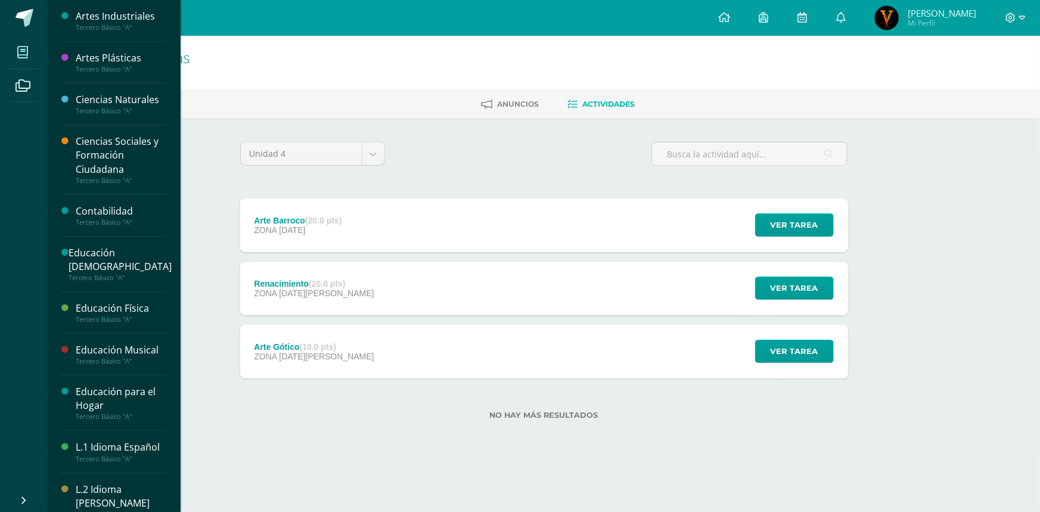
click at [31, 51] on span at bounding box center [23, 52] width 27 height 27
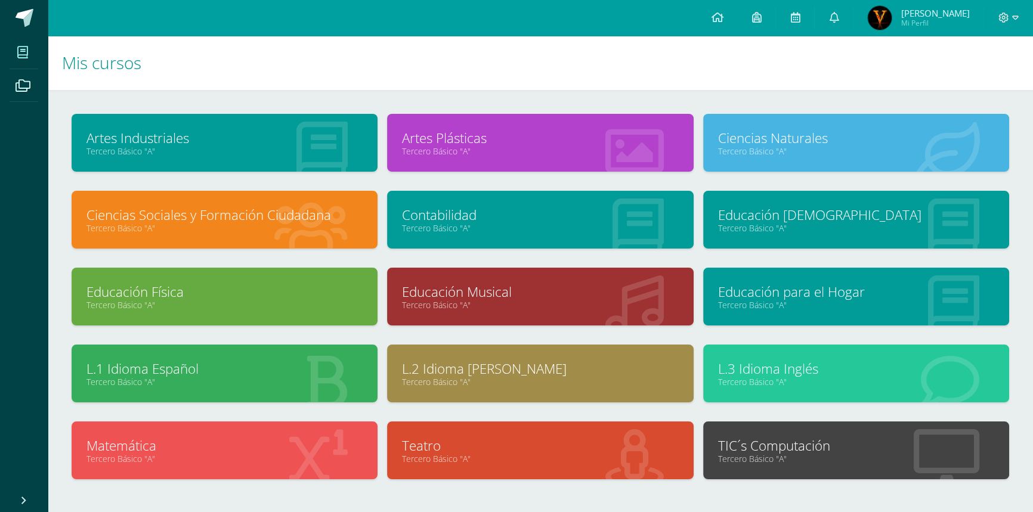
click at [513, 297] on link "Educación Musical" at bounding box center [540, 292] width 276 height 18
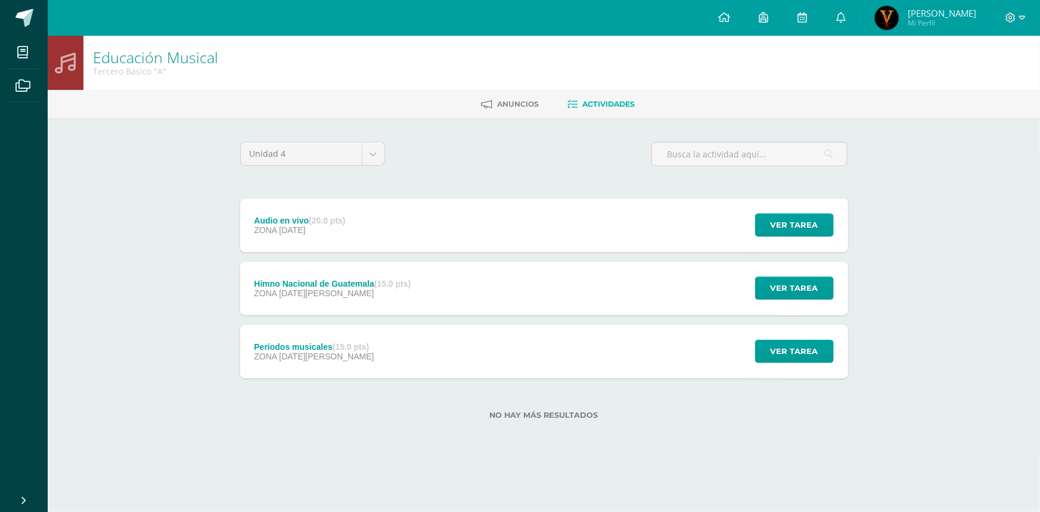
click at [399, 362] on div "Períodos musicales (15.0 pts) ZONA [DATE][PERSON_NAME] Ver tarea Períodos music…" at bounding box center [544, 352] width 608 height 54
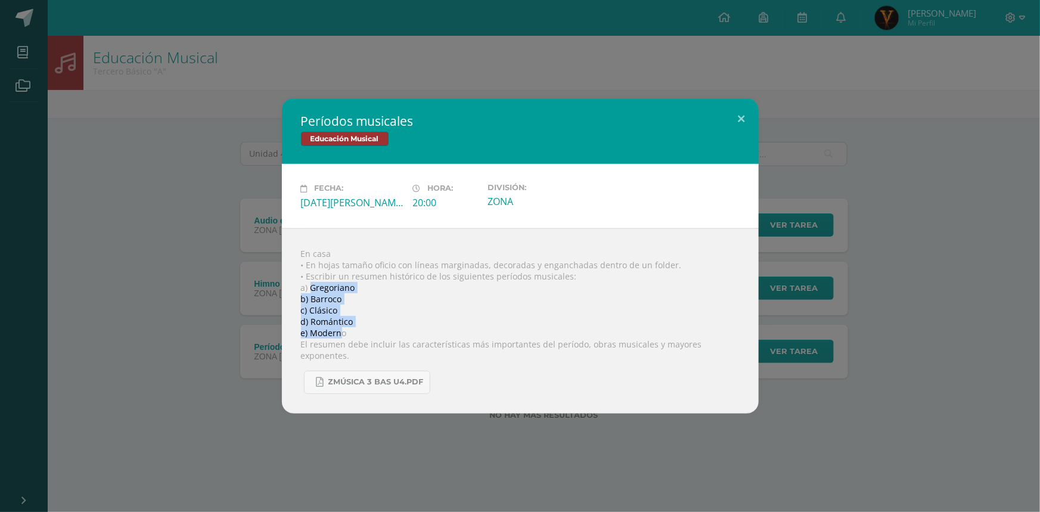
drag, startPoint x: 311, startPoint y: 292, endPoint x: 342, endPoint y: 334, distance: 52.6
click at [342, 334] on div "En casa • En hojas tamaño oficio con líneas marginadas, decoradas y enganchadas…" at bounding box center [520, 320] width 477 height 185
copy div "Gregoriano b) Barroco c) Clásico d) Romántico e) Modern"
